Goal: Find specific page/section

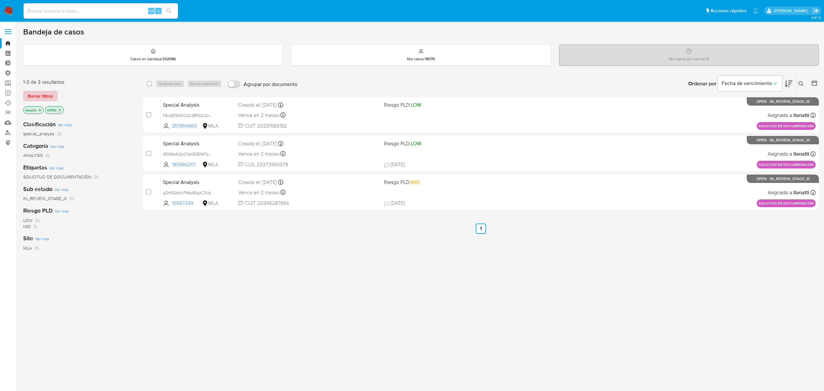
click at [34, 91] on span "Borrar filtros" at bounding box center [40, 95] width 25 height 9
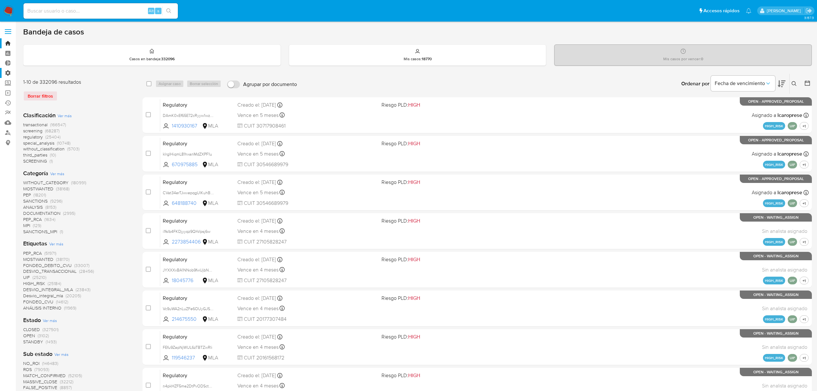
click at [8, 71] on label "Administración" at bounding box center [38, 73] width 77 height 10
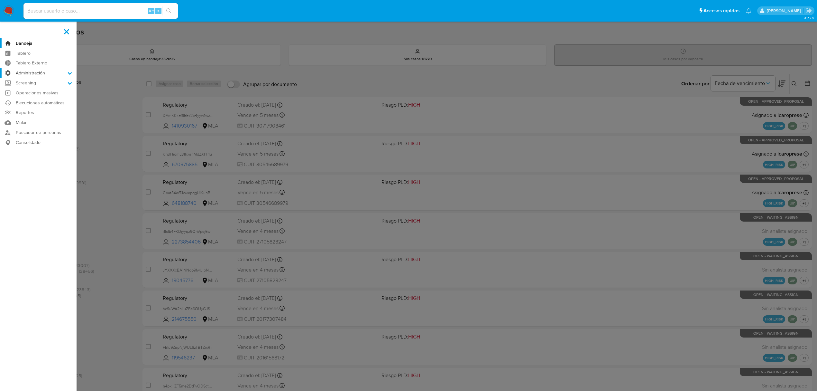
click at [0, 0] on input "Administración" at bounding box center [0, 0] width 0 height 0
click at [54, 114] on link "Configuración de Casos" at bounding box center [38, 114] width 77 height 8
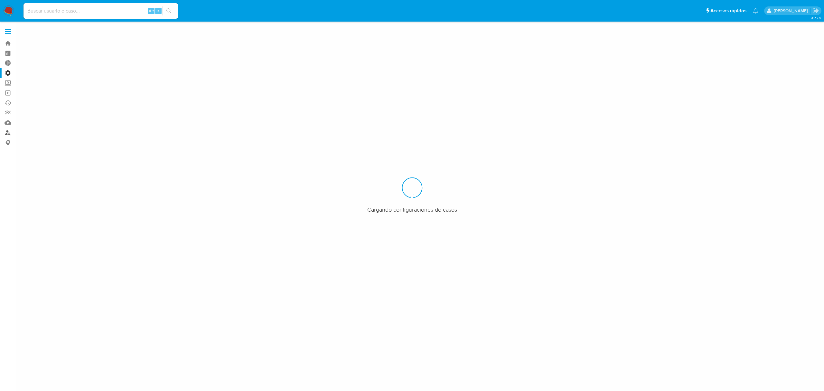
click at [7, 133] on link "Buscador de personas" at bounding box center [38, 132] width 77 height 10
